Goal: Information Seeking & Learning: Compare options

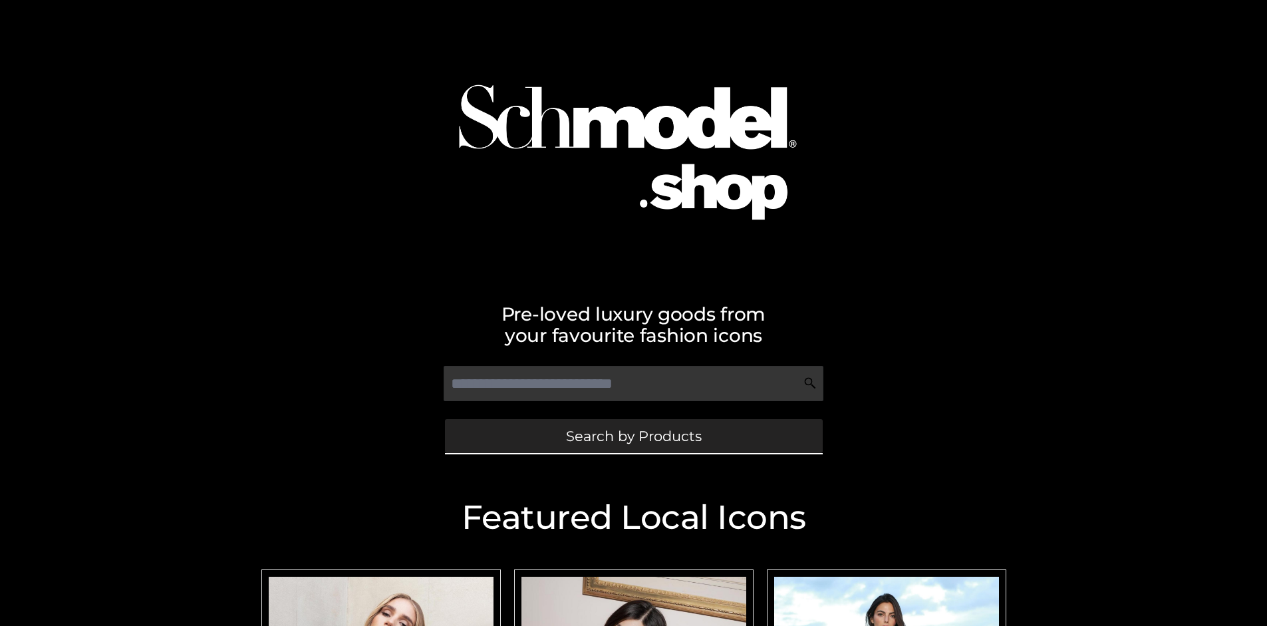
click at [633, 436] on span "Search by Products" at bounding box center [634, 436] width 136 height 14
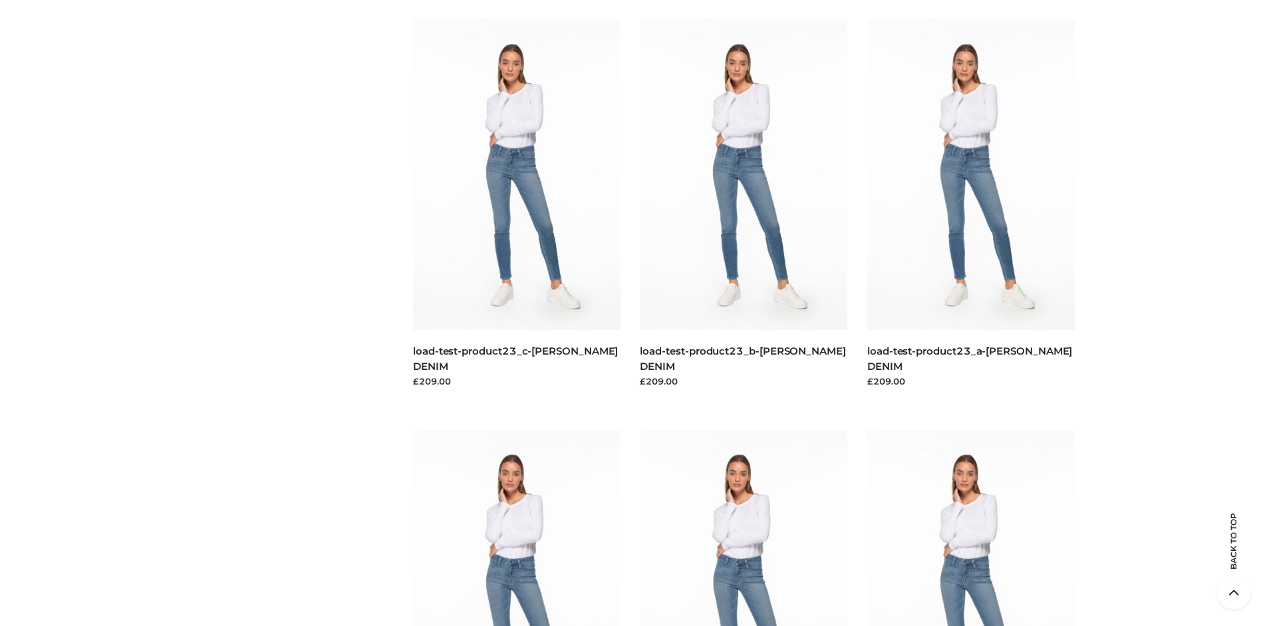
scroll to position [2860, 0]
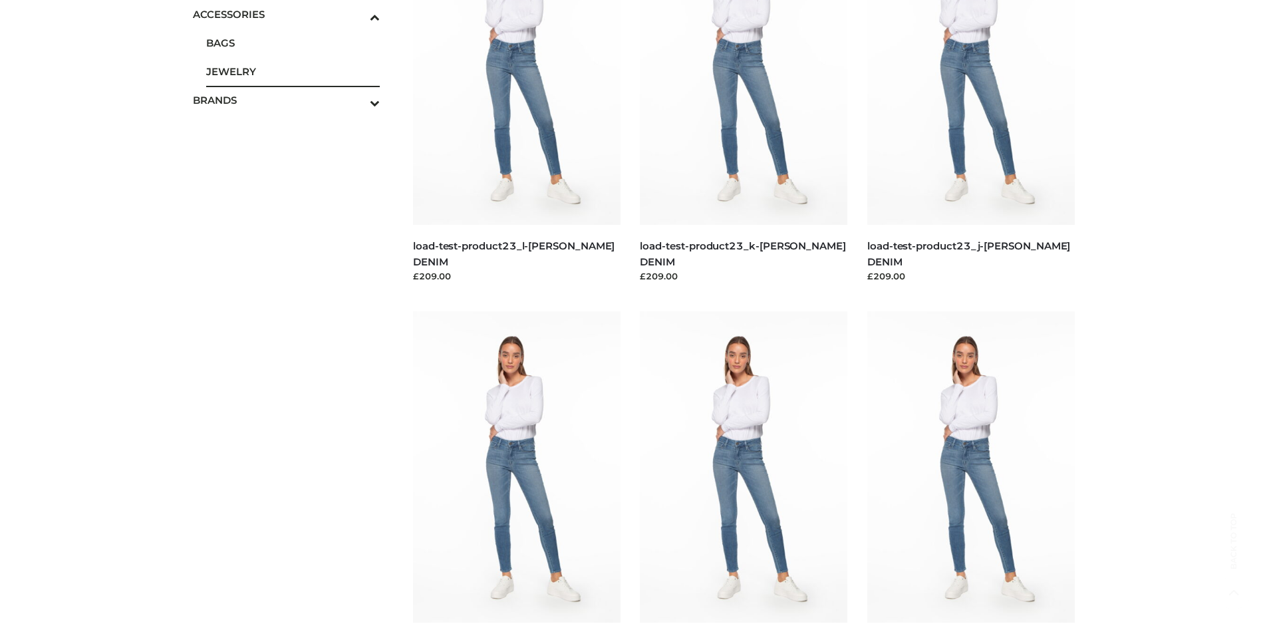
click at [293, 71] on span "JEWELRY" at bounding box center [293, 71] width 174 height 15
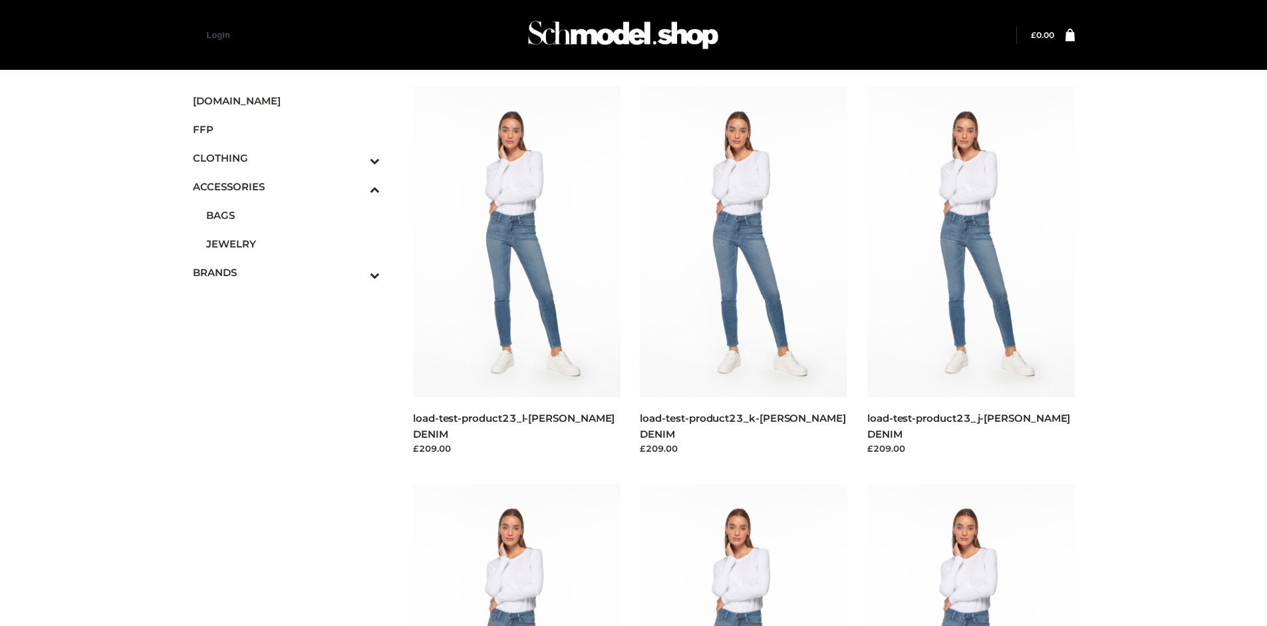
scroll to position [2227, 0]
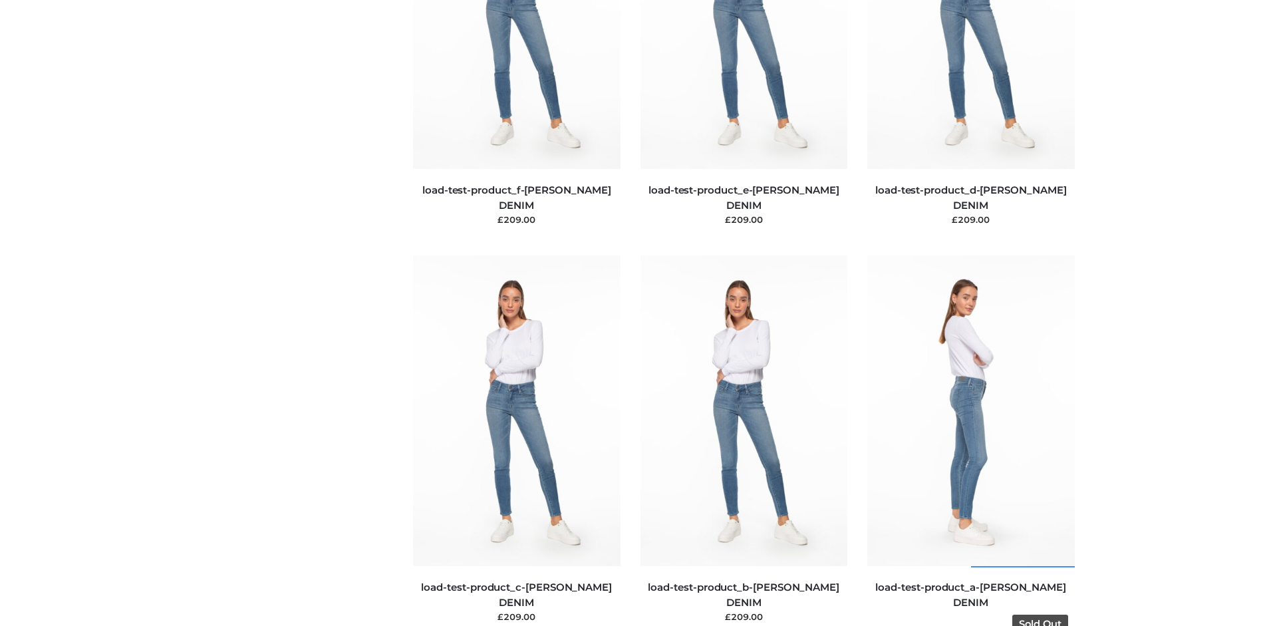
click at [970, 440] on img at bounding box center [970, 410] width 207 height 311
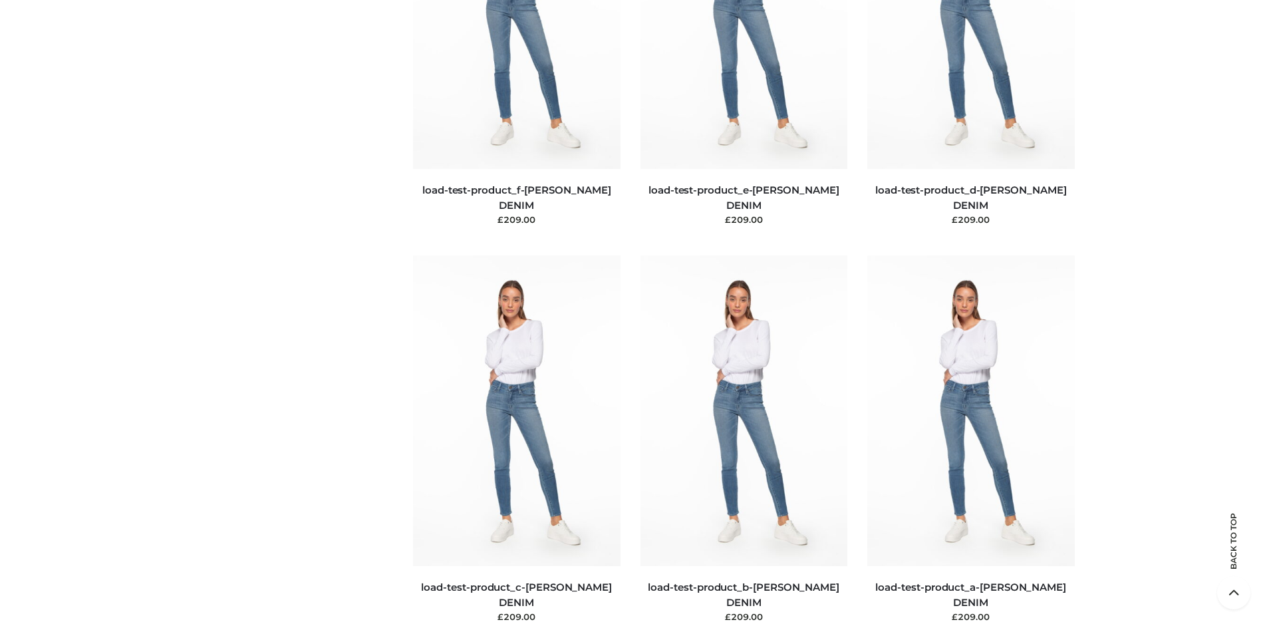
scroll to position [4226, 0]
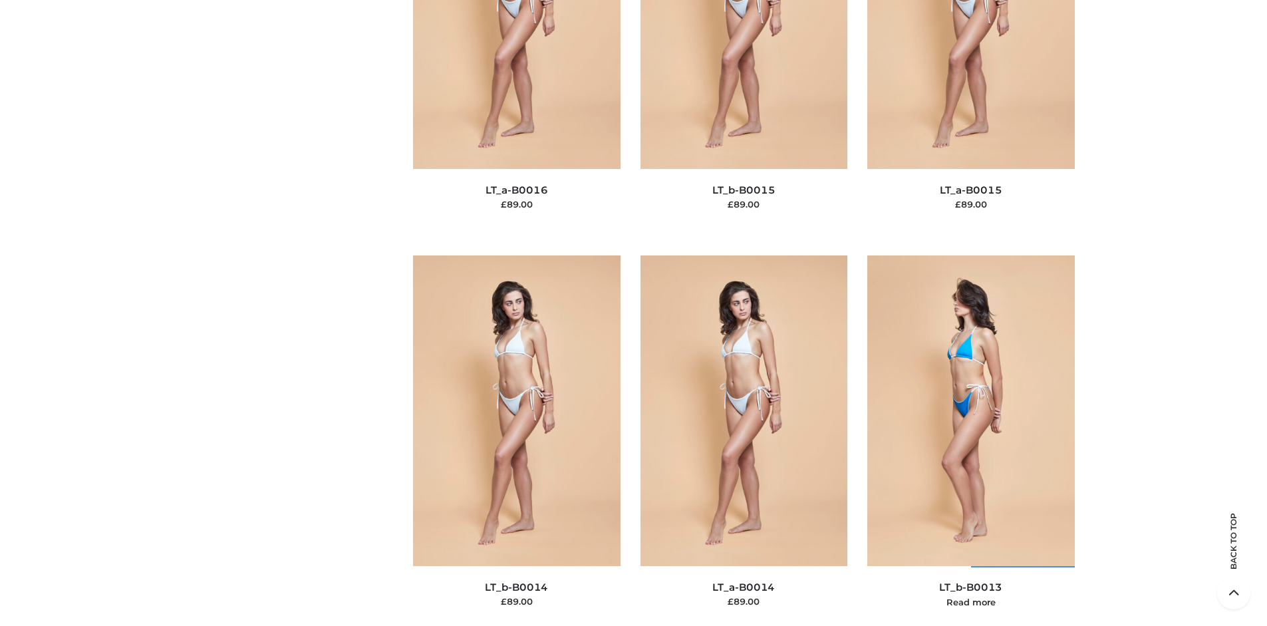
click at [970, 440] on img at bounding box center [970, 410] width 207 height 311
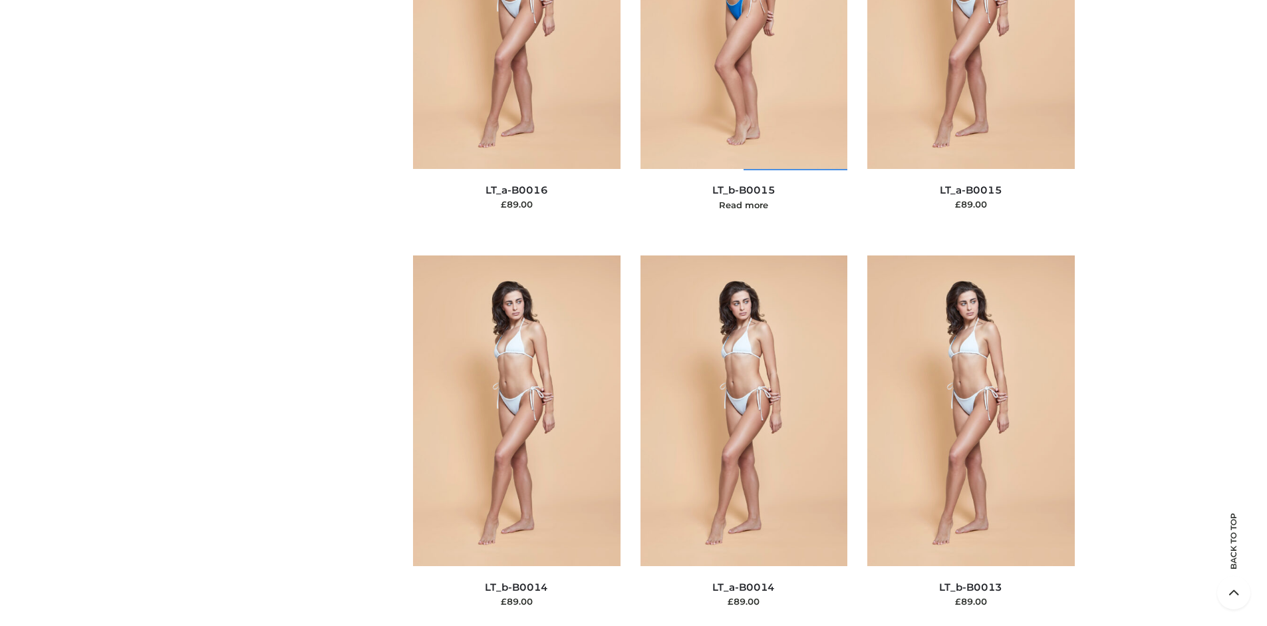
scroll to position [3829, 0]
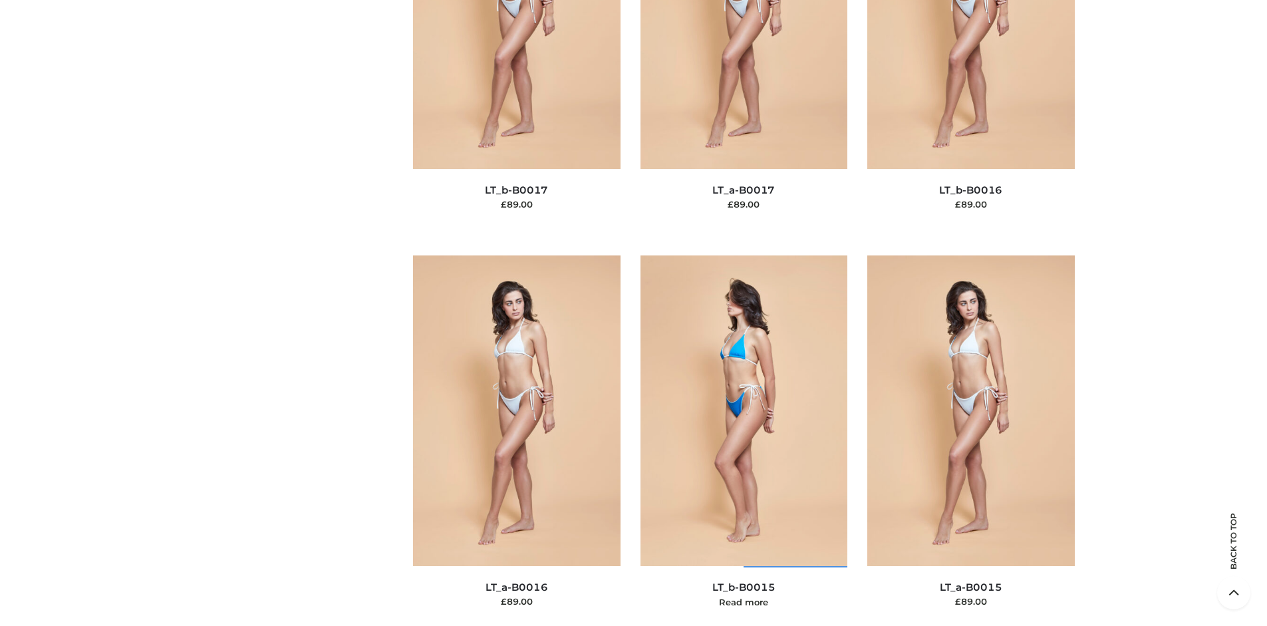
click at [743, 440] on img at bounding box center [743, 410] width 207 height 311
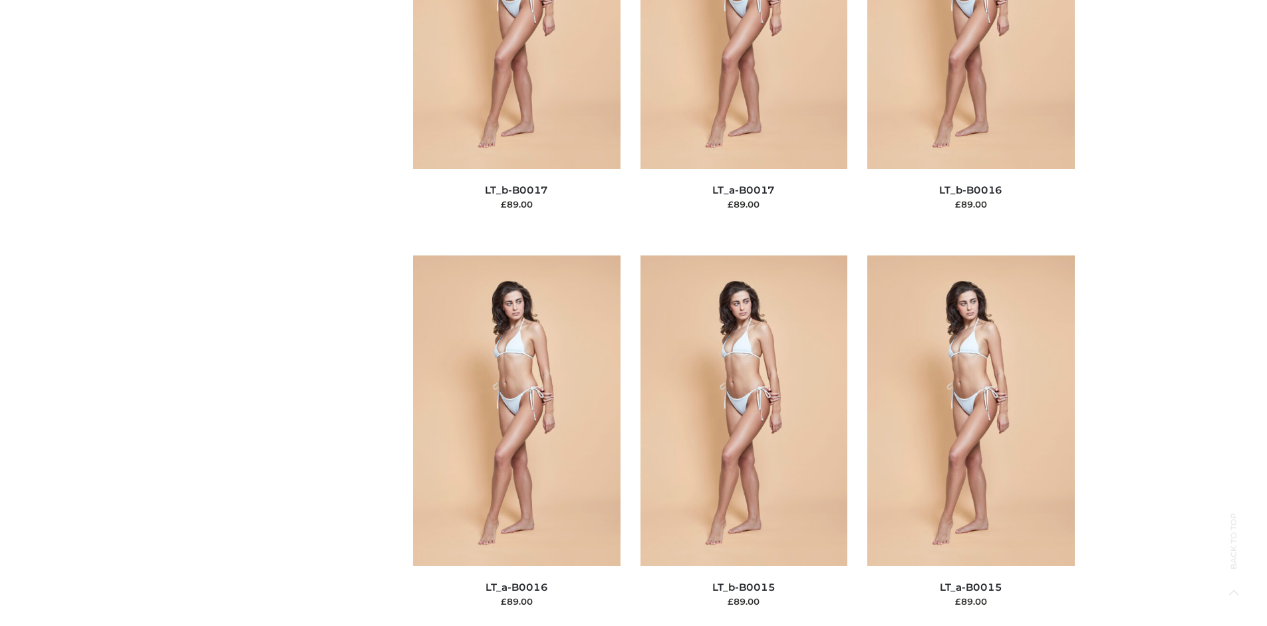
scroll to position [3035, 0]
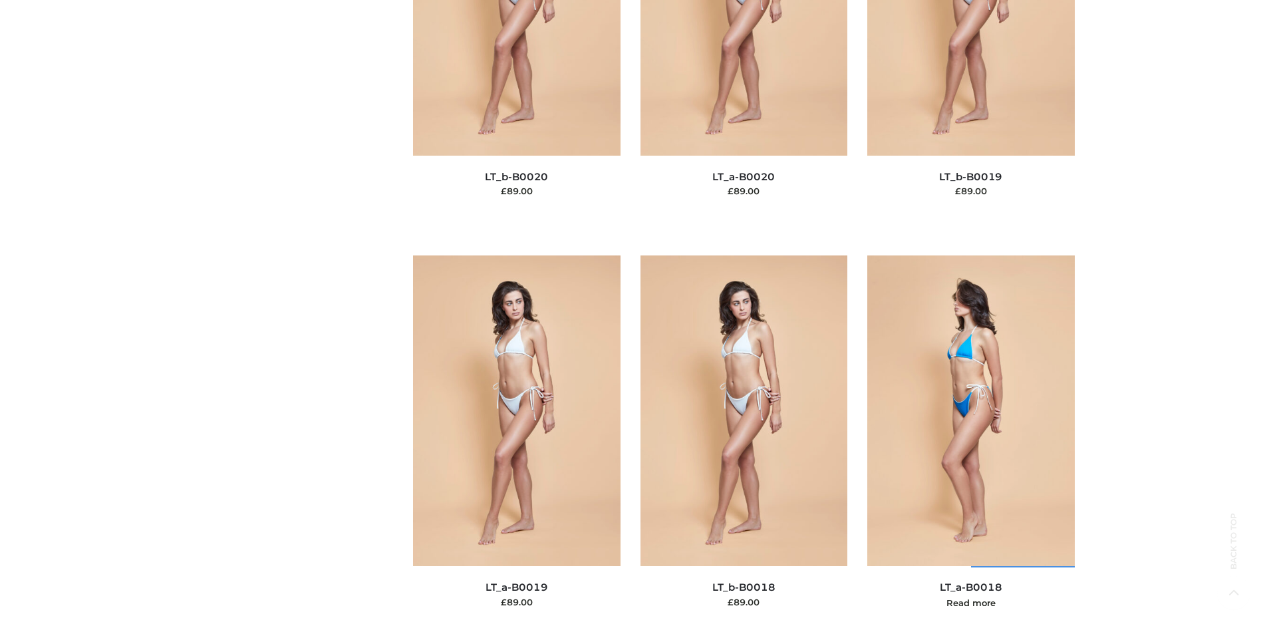
click at [970, 440] on img at bounding box center [970, 410] width 207 height 311
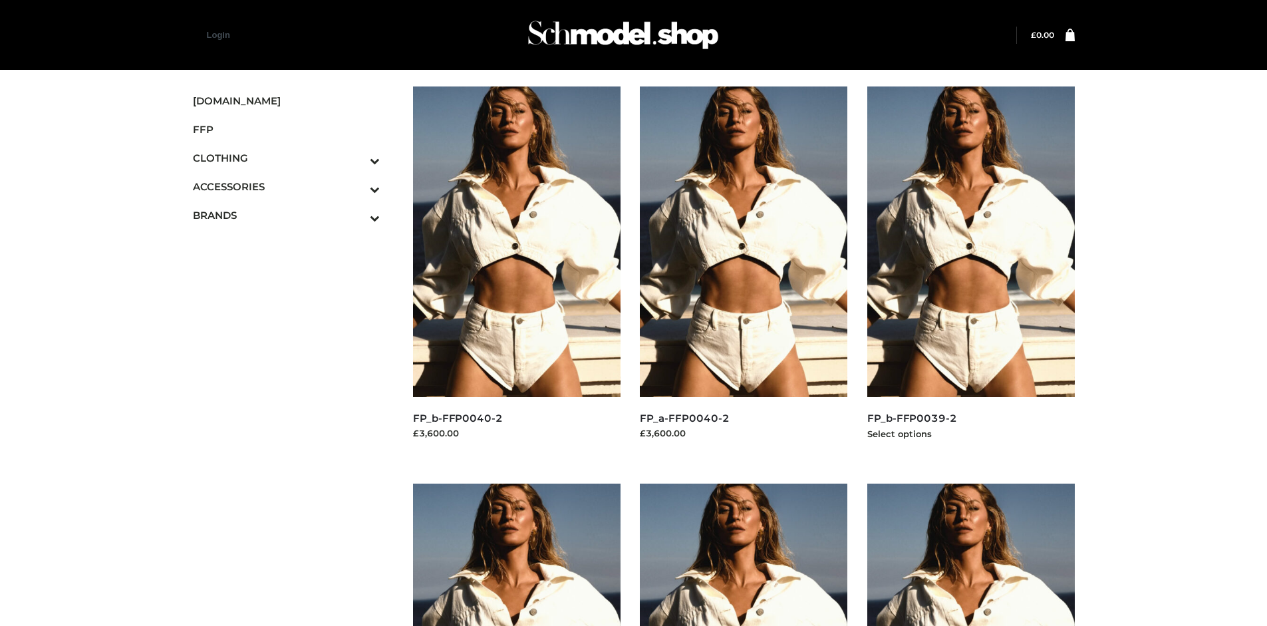
click at [970, 271] on img at bounding box center [970, 241] width 207 height 311
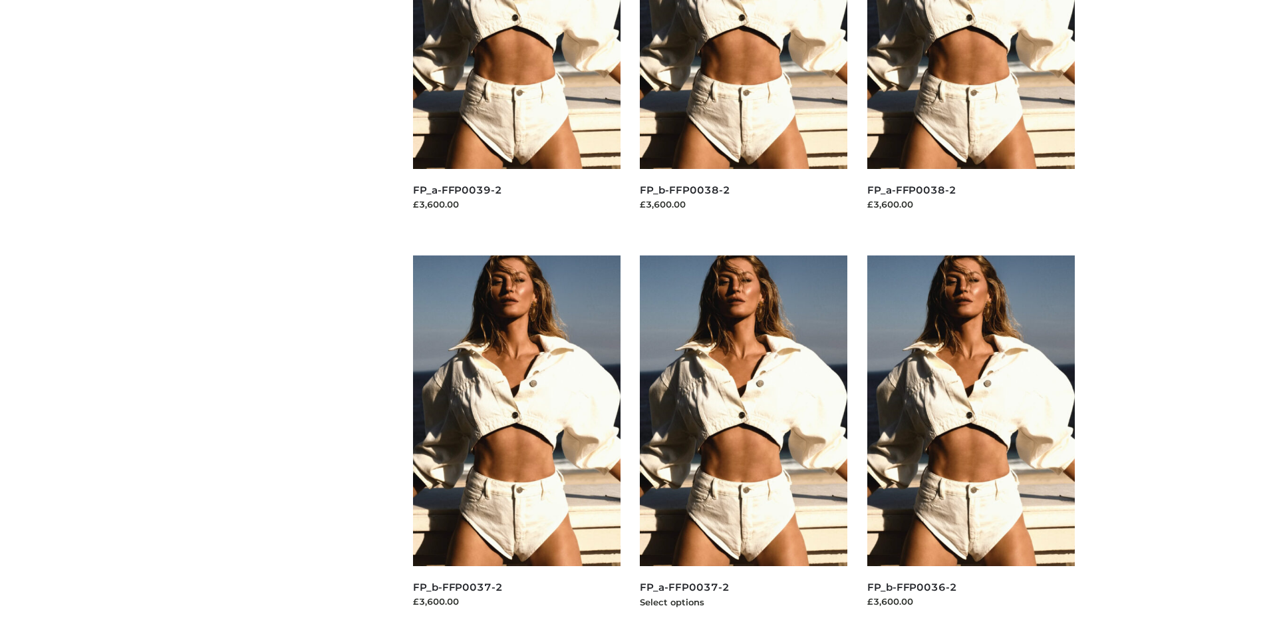
click at [743, 440] on img at bounding box center [743, 410] width 207 height 311
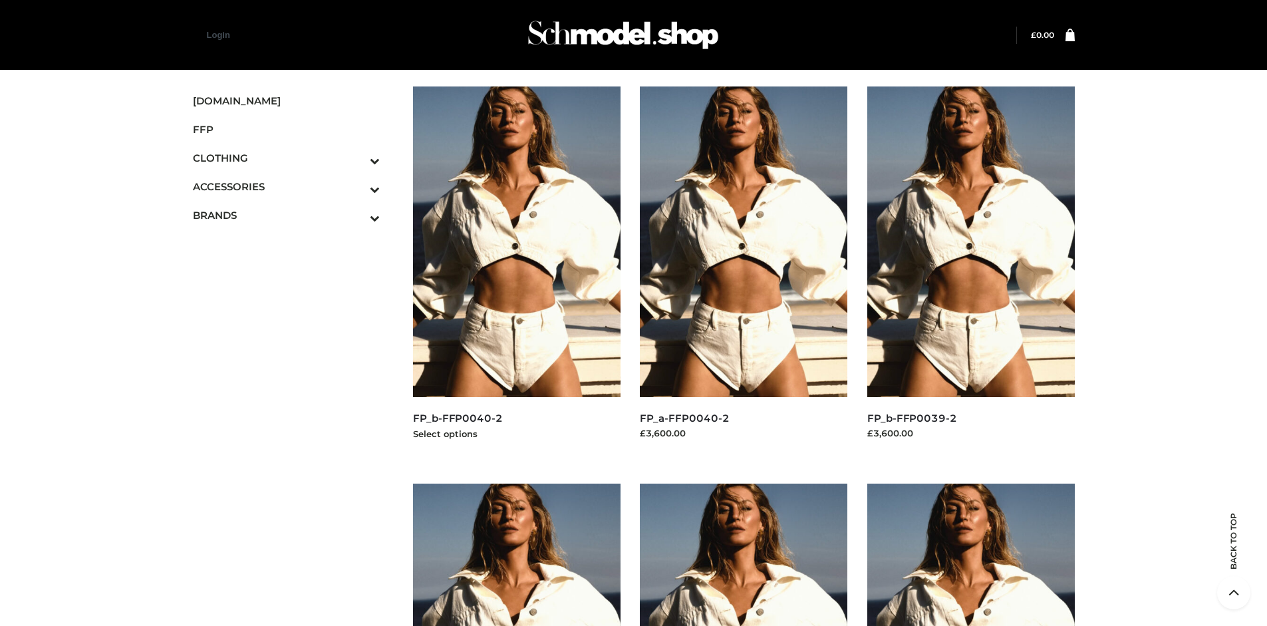
click at [516, 271] on img at bounding box center [516, 241] width 207 height 311
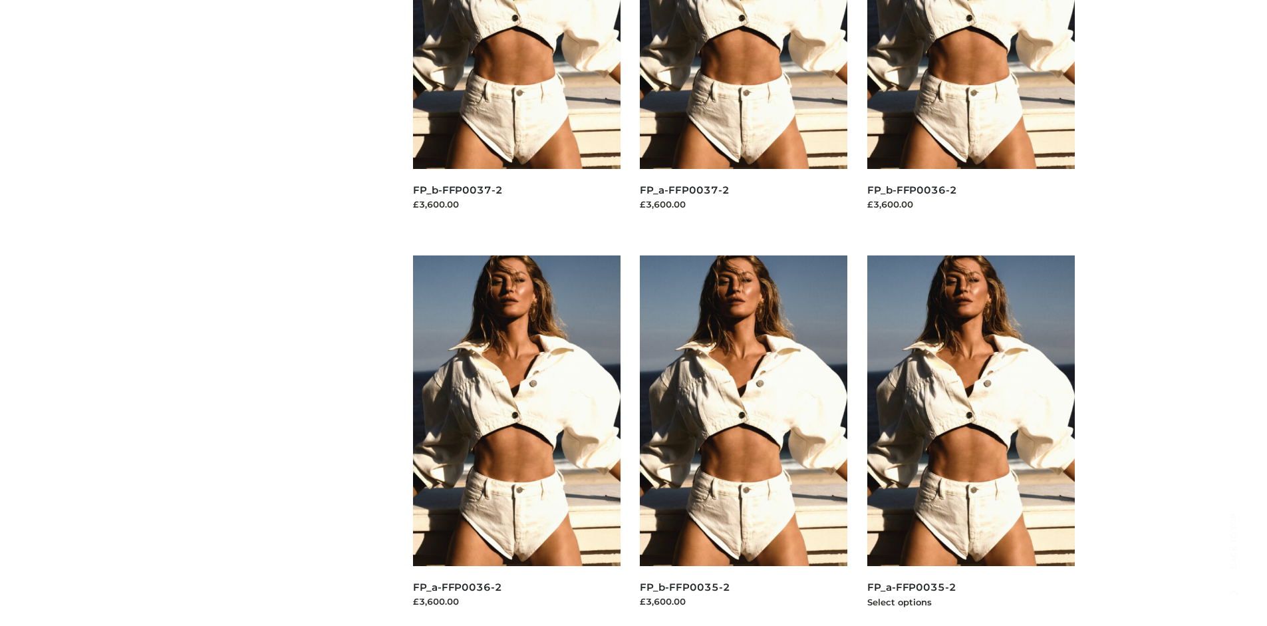
click at [970, 440] on img at bounding box center [970, 410] width 207 height 311
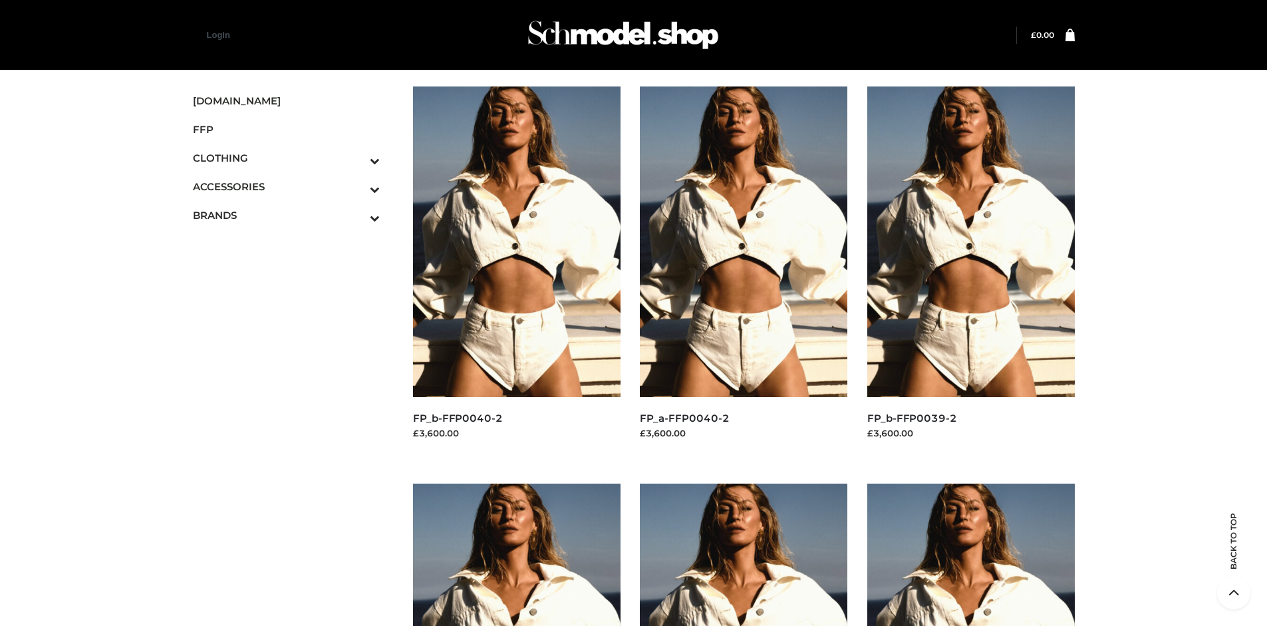
click at [0, 0] on span "DRESSES" at bounding box center [0, 0] width 0 height 0
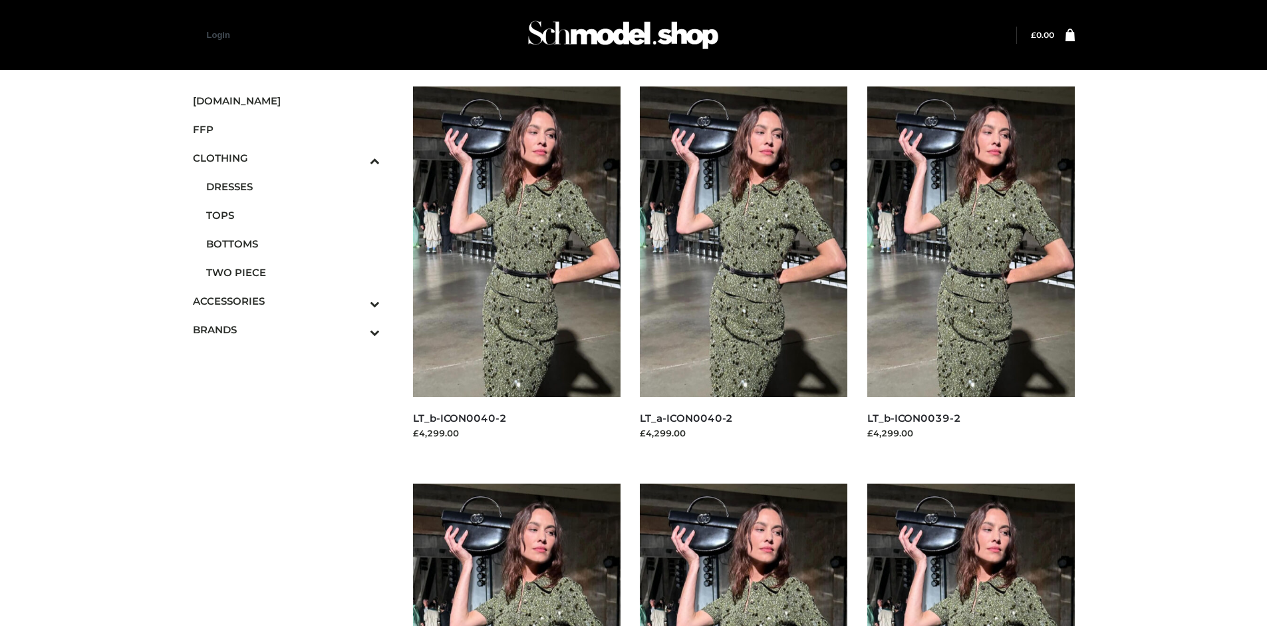
scroll to position [1023, 0]
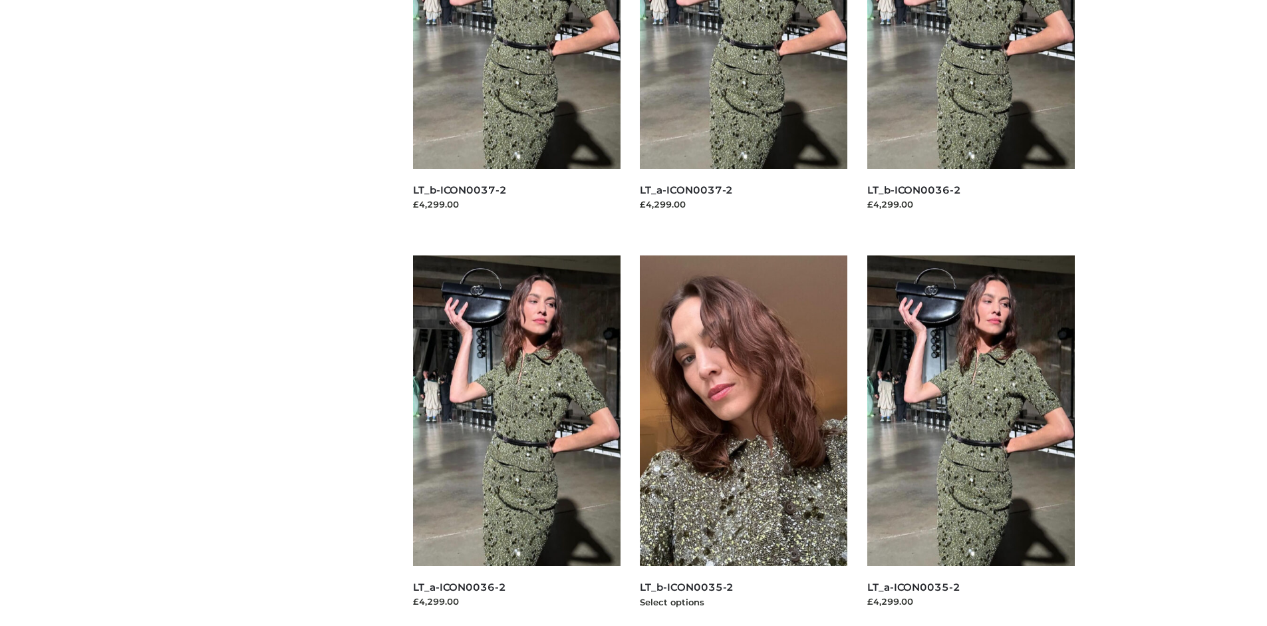
click at [743, 440] on img at bounding box center [743, 410] width 207 height 311
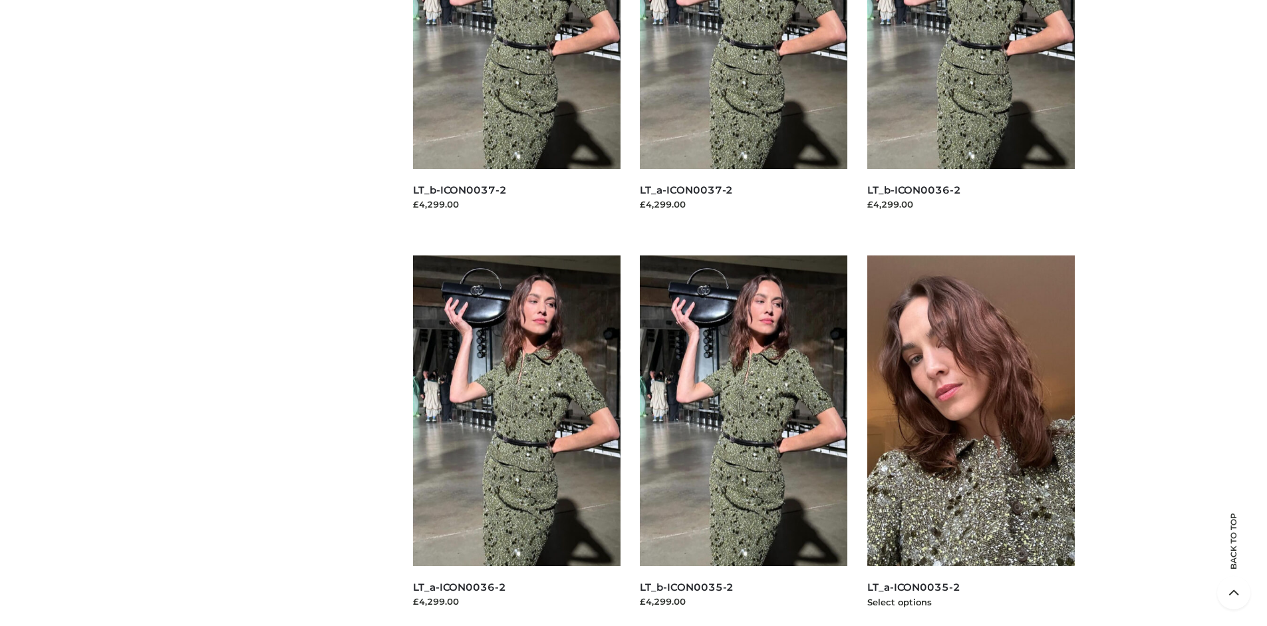
click at [970, 440] on img at bounding box center [970, 410] width 207 height 311
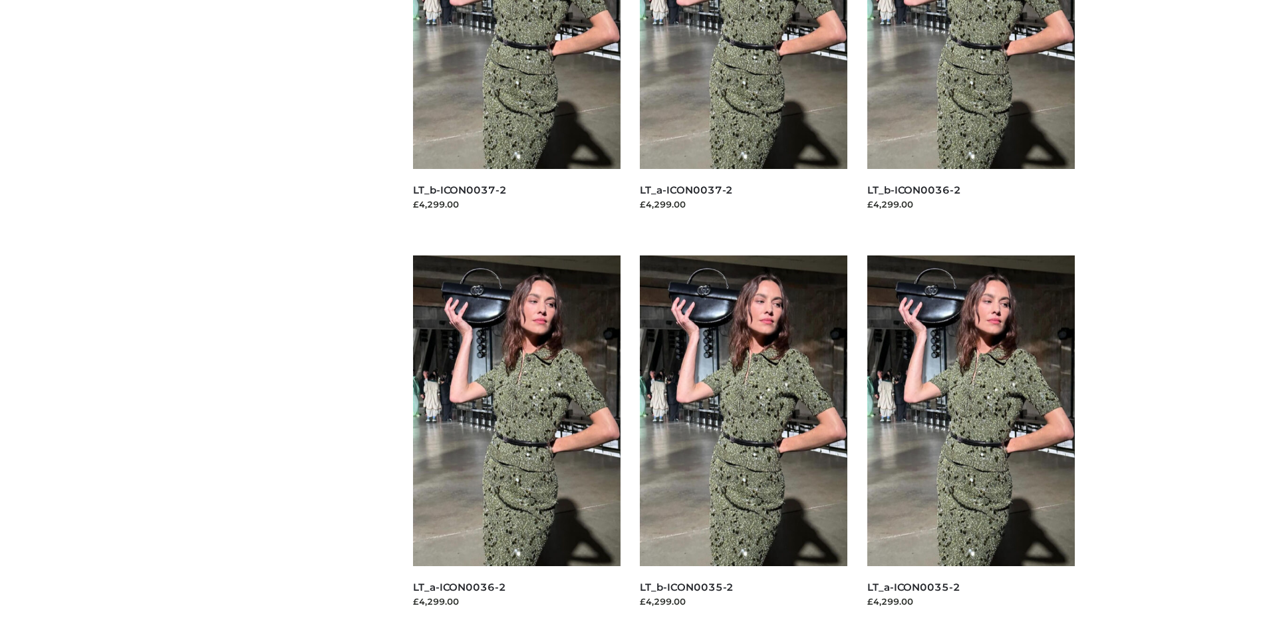
scroll to position [0, 0]
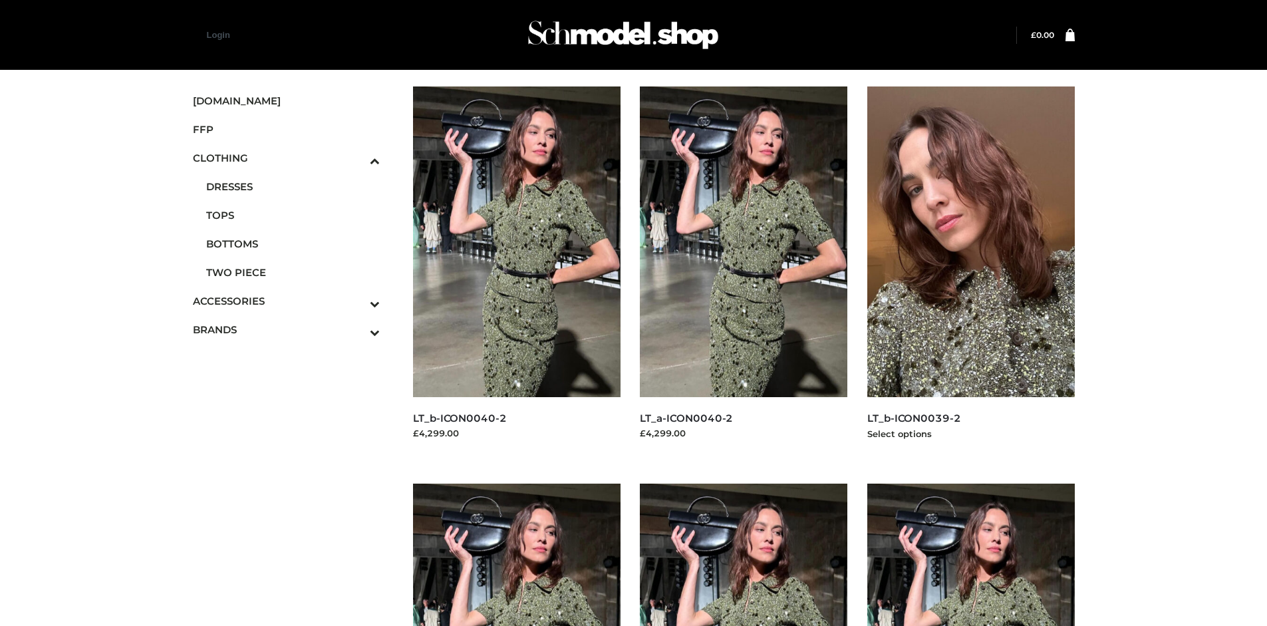
click at [970, 271] on img at bounding box center [970, 241] width 207 height 311
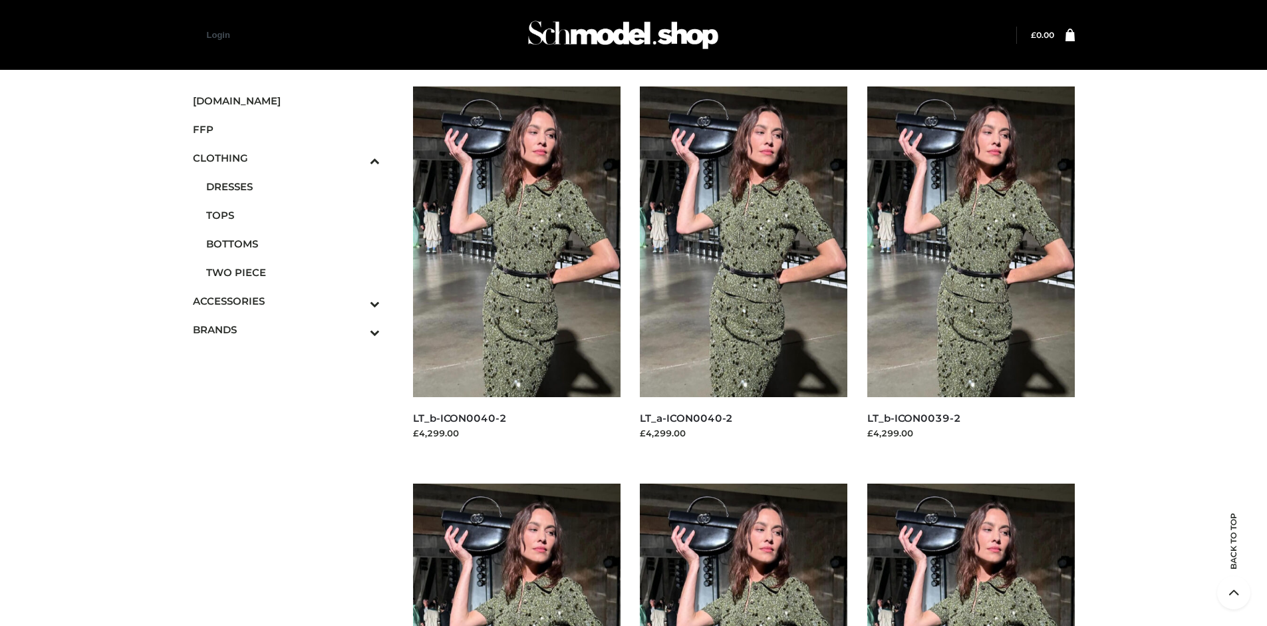
scroll to position [1023, 0]
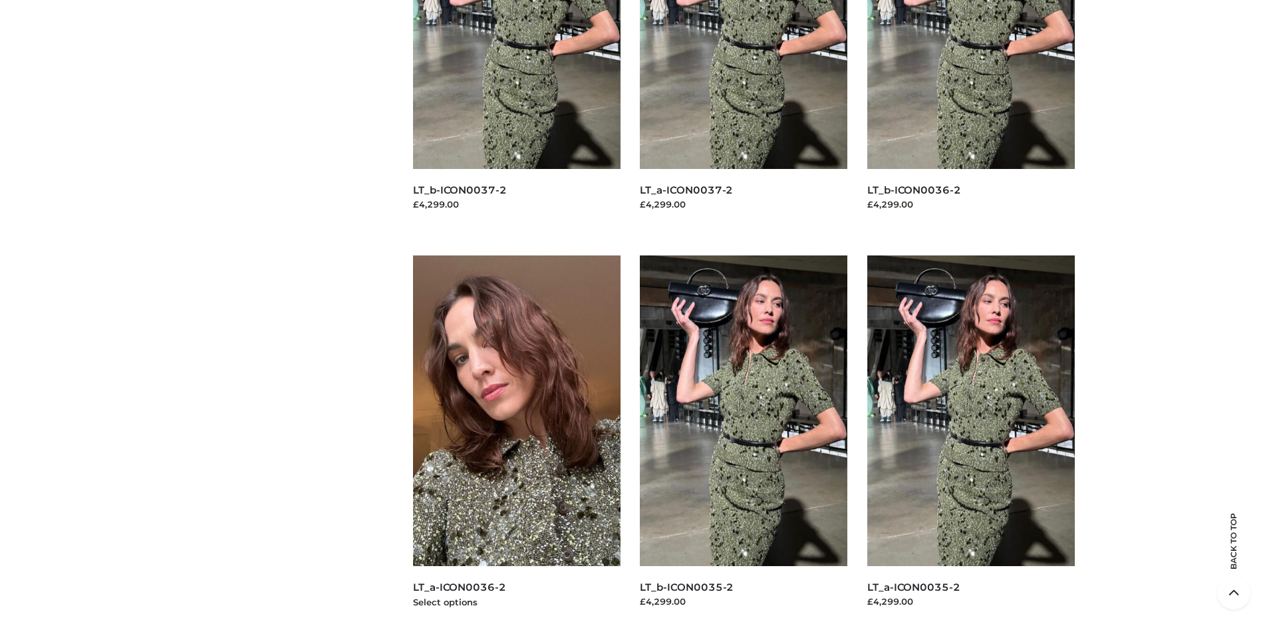
click at [516, 440] on img at bounding box center [516, 410] width 207 height 311
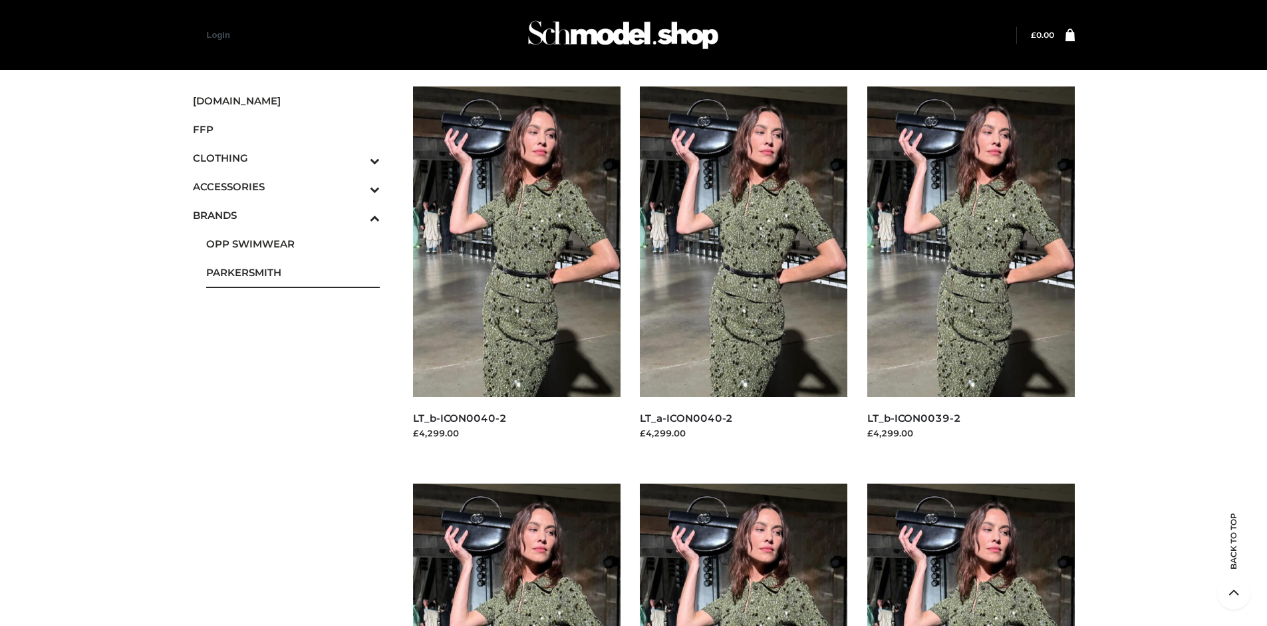
click at [293, 272] on span "PARKERSMITH" at bounding box center [293, 272] width 174 height 15
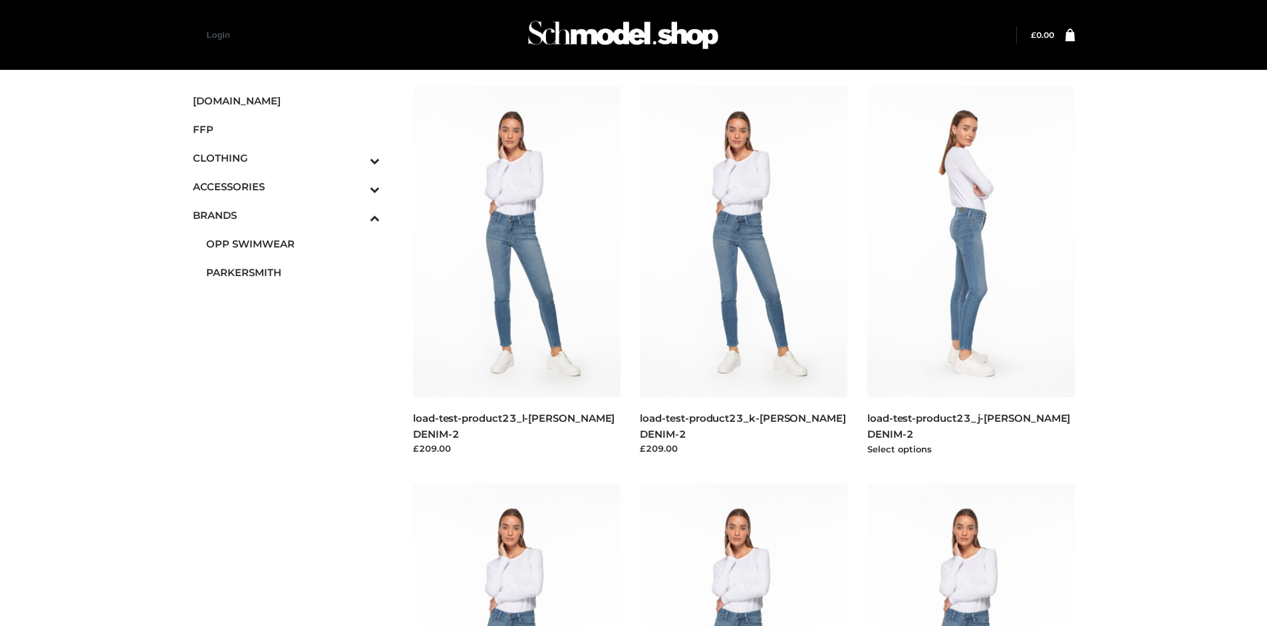
click at [970, 271] on img at bounding box center [970, 241] width 207 height 311
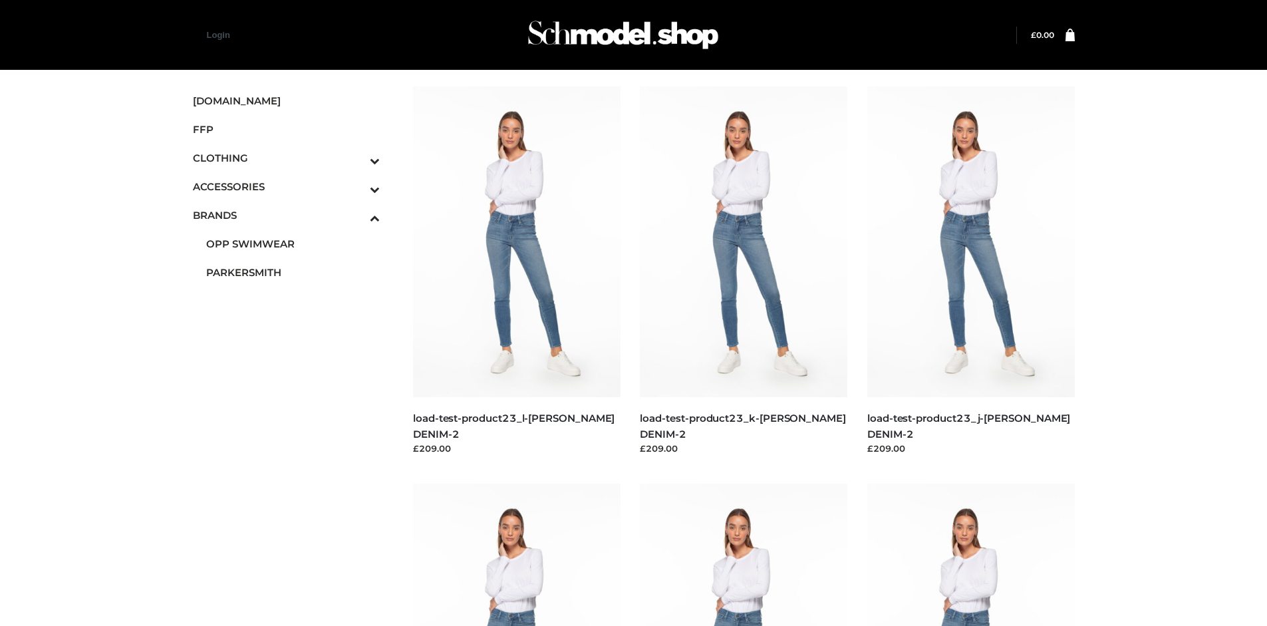
scroll to position [1023, 0]
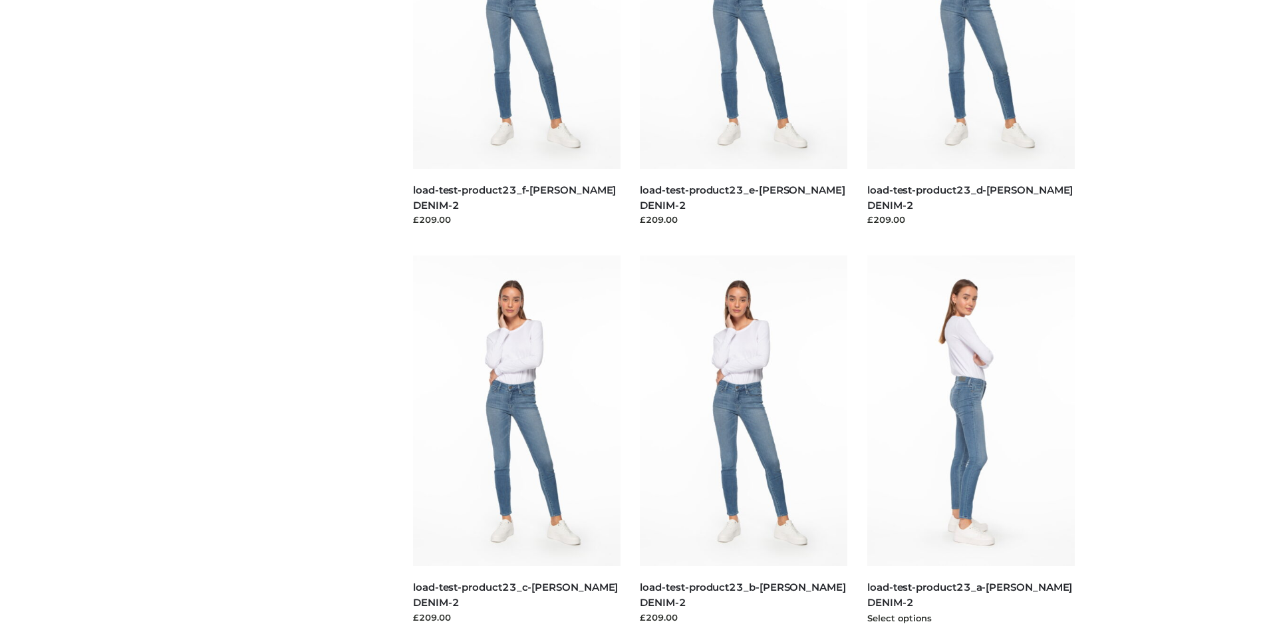
click at [970, 440] on img at bounding box center [970, 410] width 207 height 311
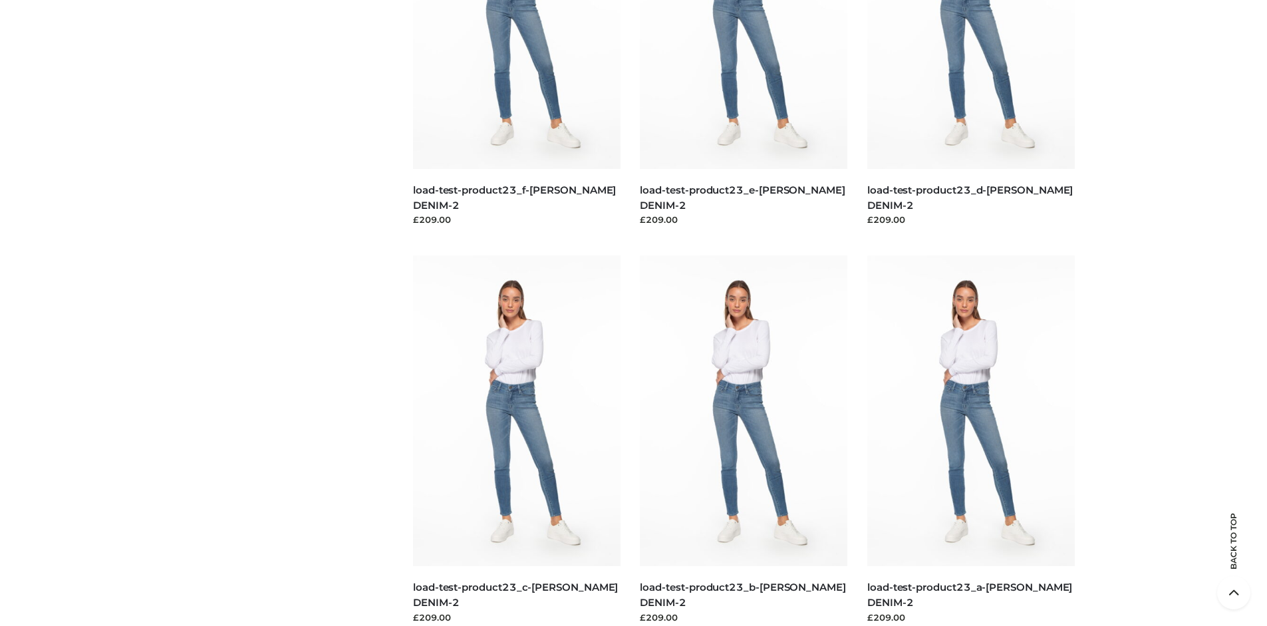
scroll to position [0, 0]
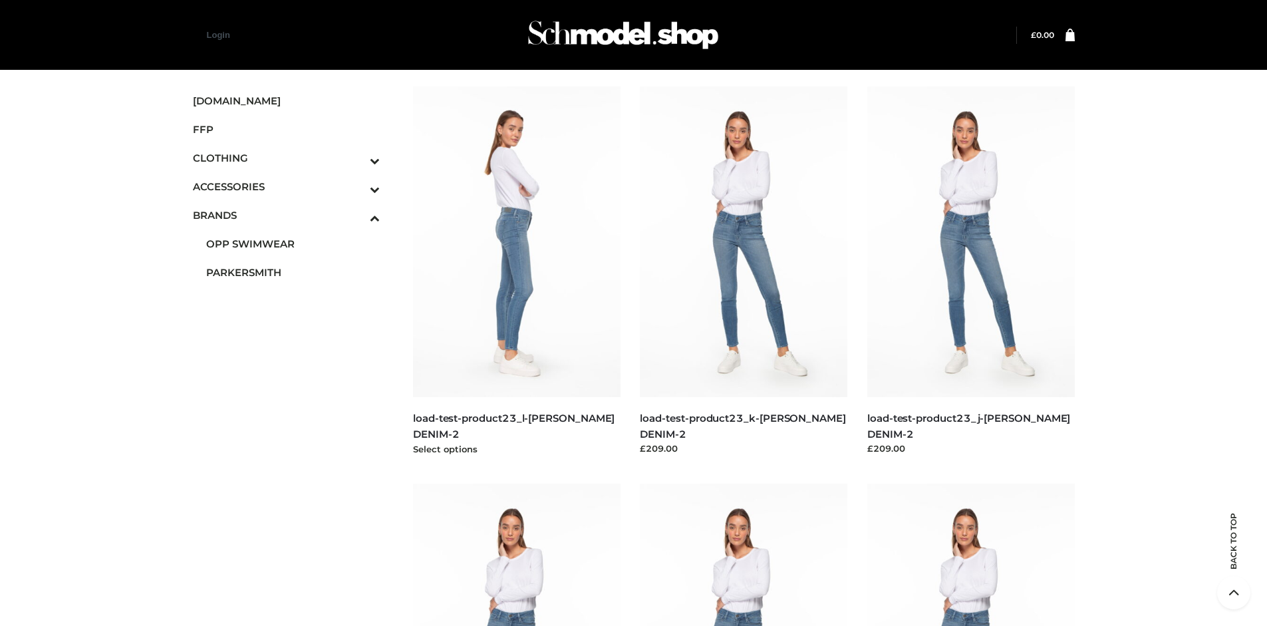
click at [516, 271] on img at bounding box center [516, 241] width 207 height 311
